Goal: Find specific page/section: Find specific page/section

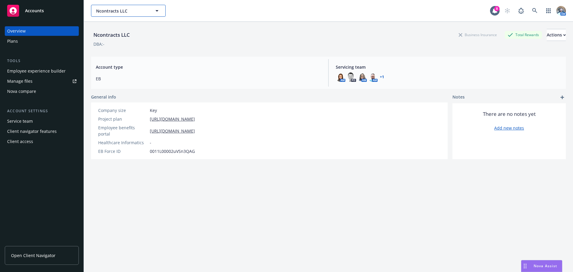
click at [126, 15] on button "Ncontracts LLC" at bounding box center [128, 11] width 75 height 12
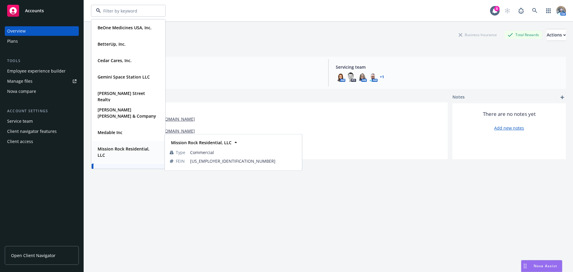
click at [127, 146] on strong "Mission Rock Residential, LLC" at bounding box center [124, 152] width 52 height 12
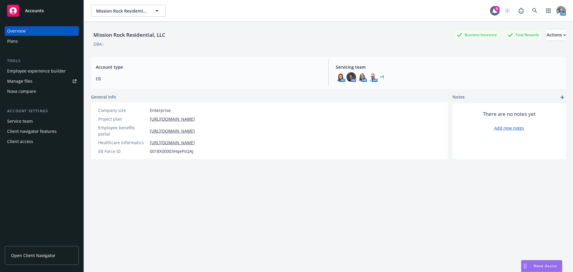
click at [26, 85] on div "Manage files" at bounding box center [19, 81] width 25 height 10
click at [51, 253] on span "Open Client Navigator" at bounding box center [33, 255] width 44 height 6
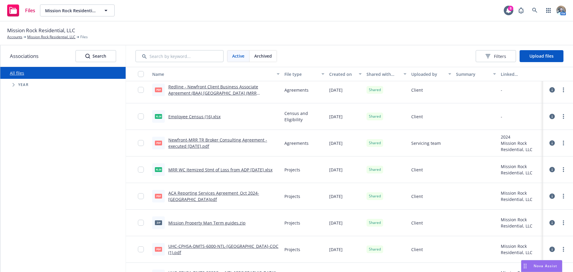
scroll to position [416, 0]
